Goal: Task Accomplishment & Management: Manage account settings

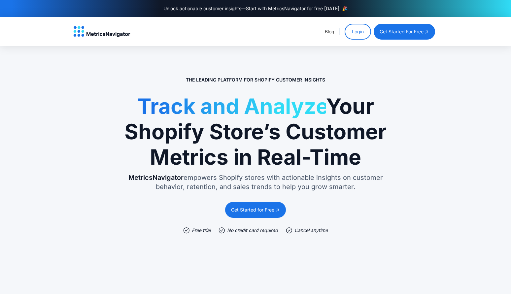
click at [357, 30] on link "Login" at bounding box center [358, 32] width 26 height 16
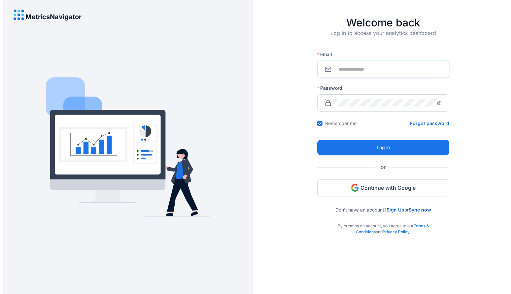
click at [376, 70] on input "Email" at bounding box center [387, 69] width 109 height 7
type input "**********"
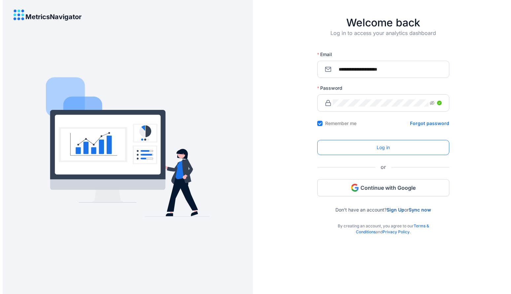
click at [381, 150] on span "Log in" at bounding box center [383, 147] width 13 height 7
